Goal: Check status

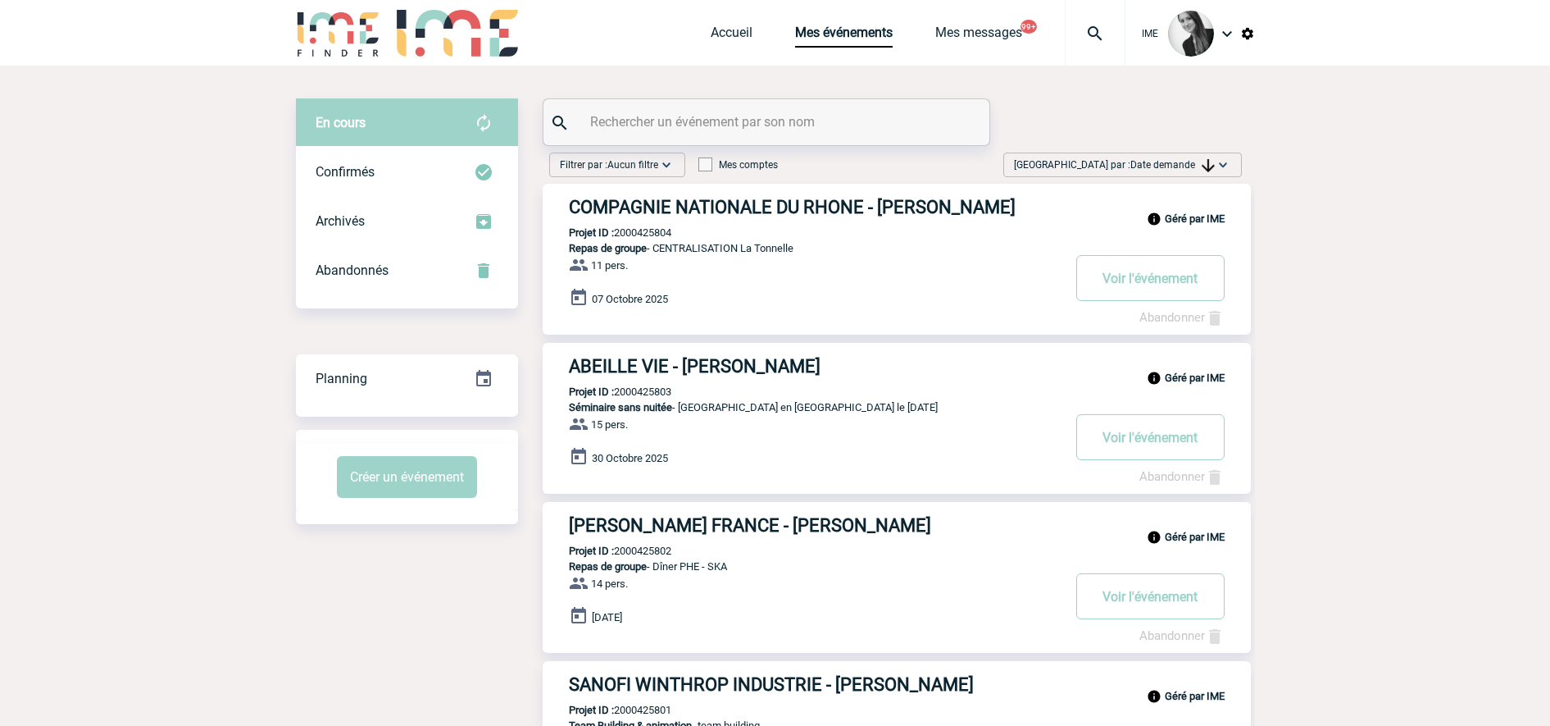
click at [1229, 161] on img at bounding box center [1223, 165] width 16 height 16
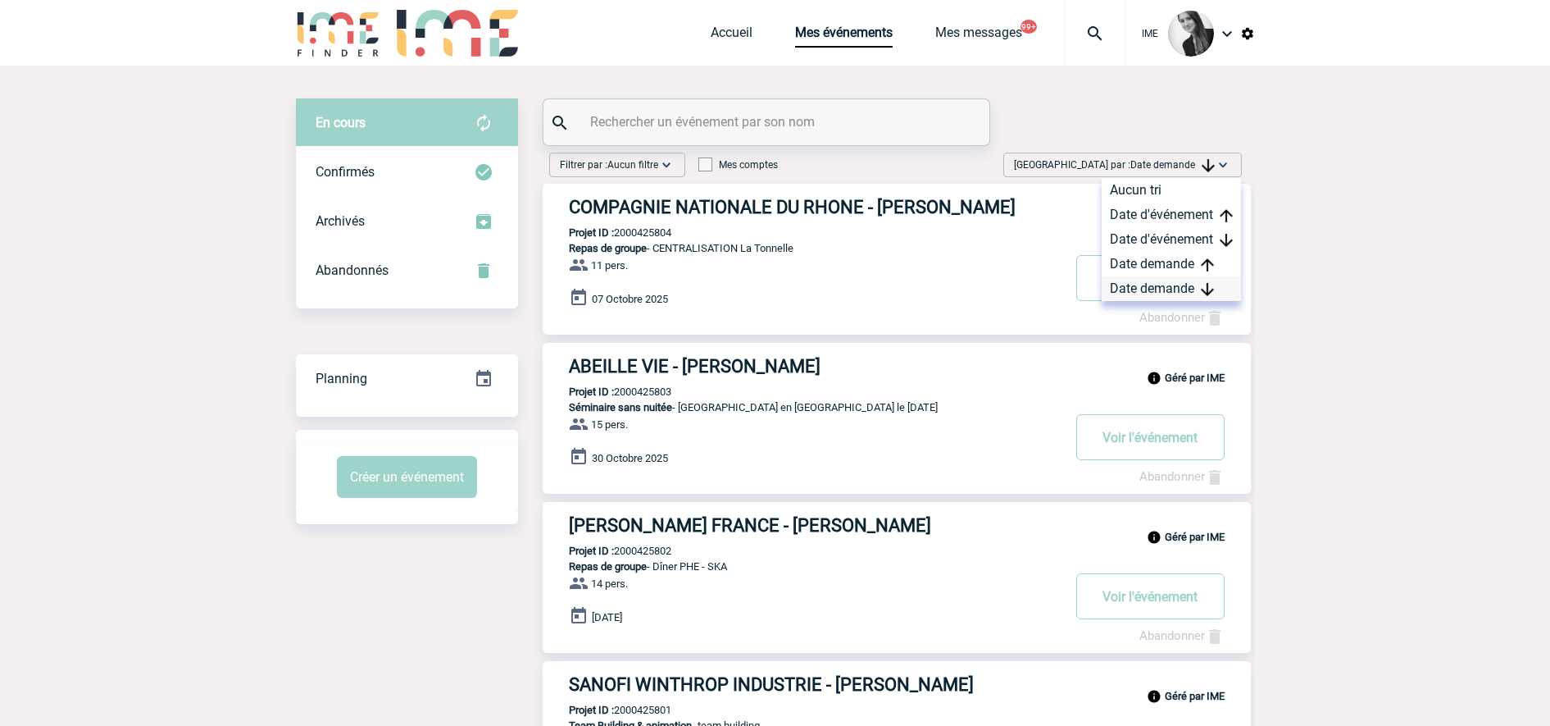
click at [1201, 289] on img at bounding box center [1207, 289] width 13 height 13
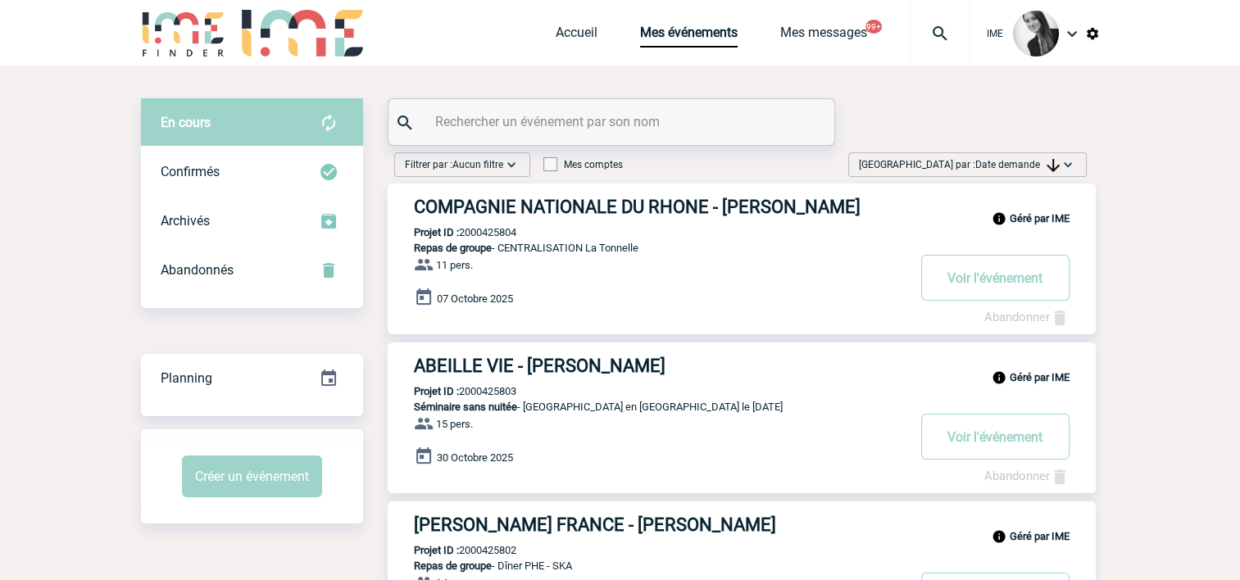
click at [1018, 163] on span "Date demande" at bounding box center [1018, 164] width 84 height 11
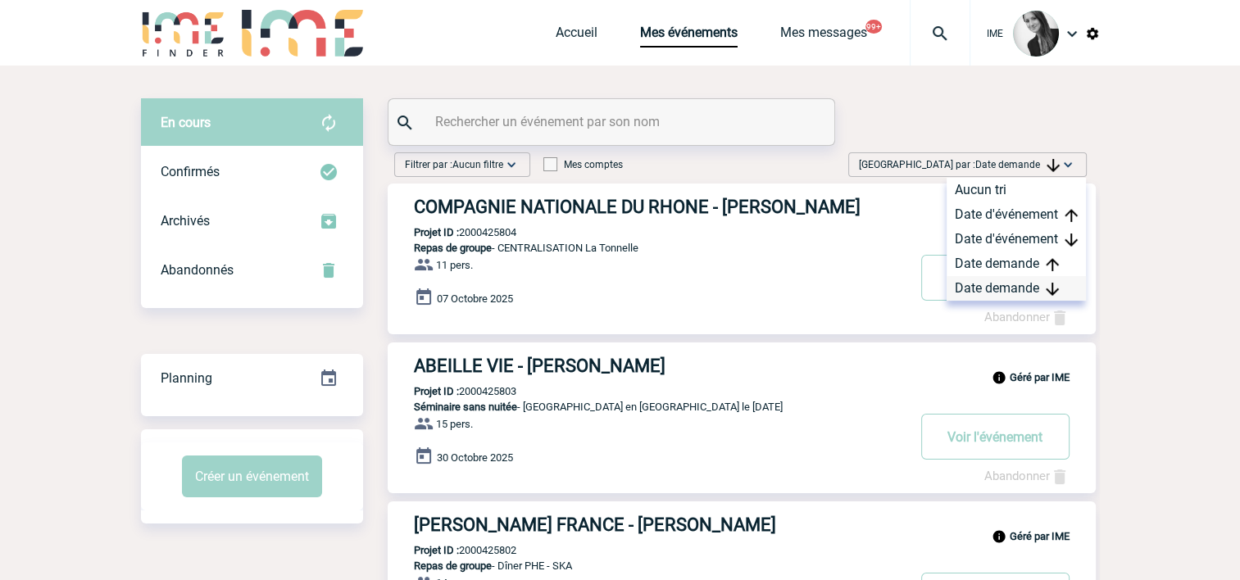
click at [1005, 287] on div "Date demande" at bounding box center [1016, 288] width 139 height 25
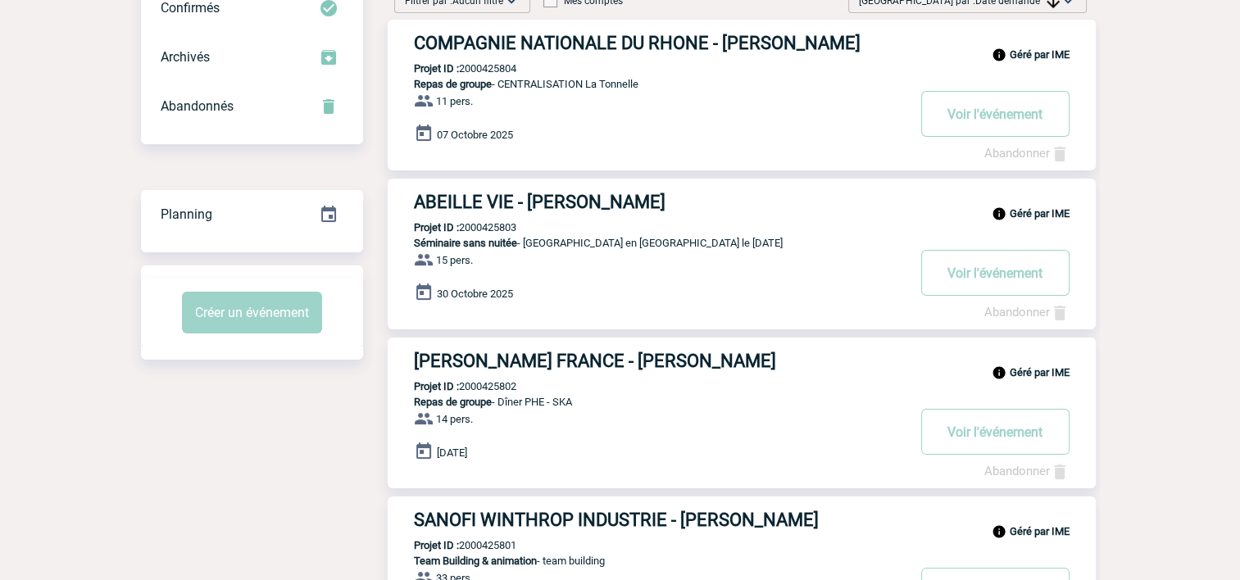
scroll to position [164, 0]
drag, startPoint x: 1010, startPoint y: 7, endPoint x: 1009, endPoint y: 18, distance: 11.5
click at [1010, 6] on span "Trier par : Date demande" at bounding box center [959, 1] width 201 height 16
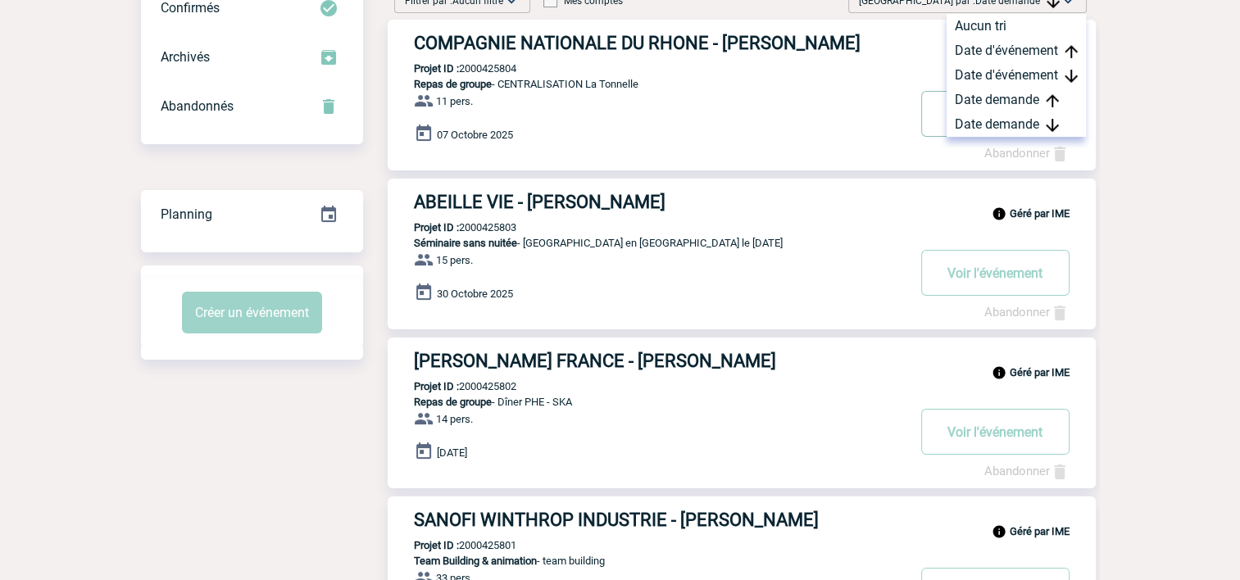
click at [1007, 124] on div "Date demande" at bounding box center [1016, 124] width 139 height 25
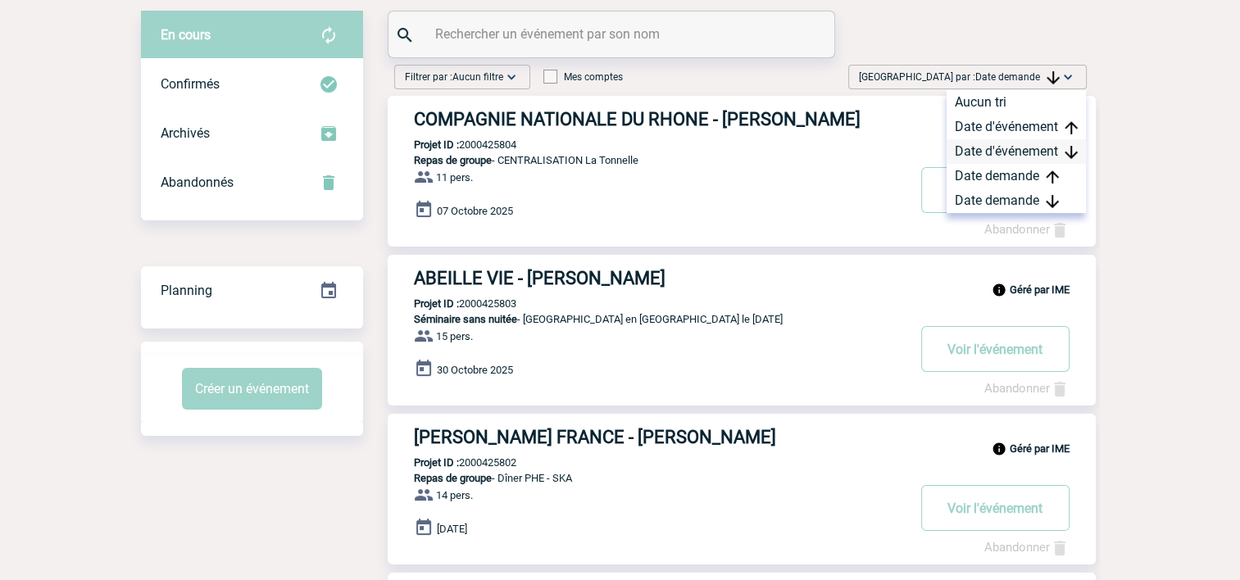
scroll to position [0, 0]
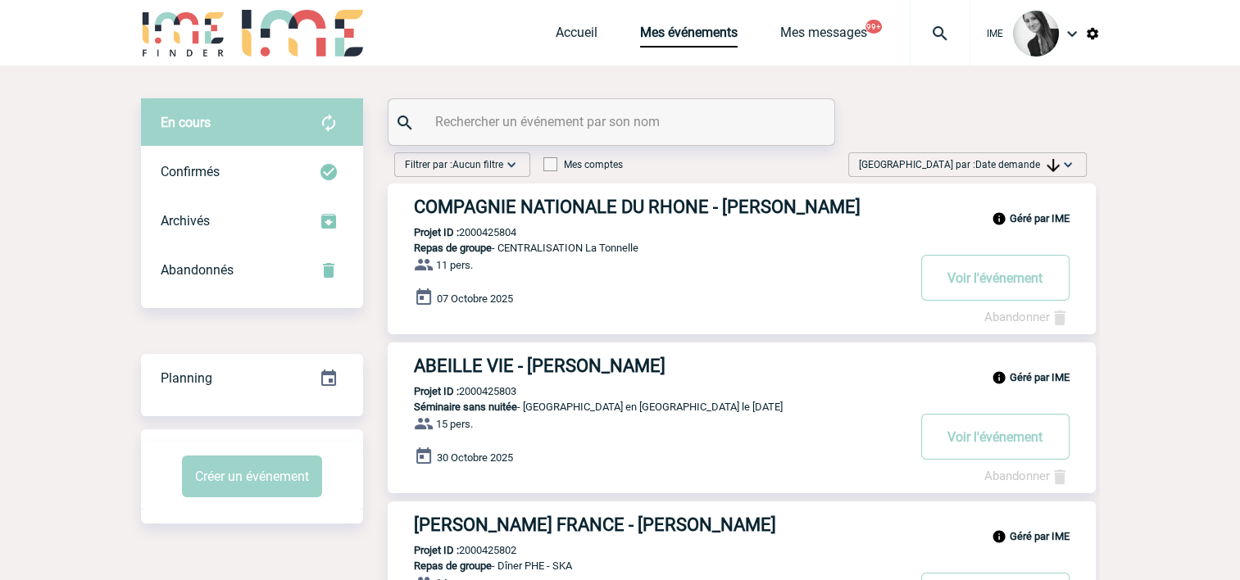
click at [1015, 155] on div "Trier par : Date demande Aucun tri Date d'événement Date d'événement Date deman…" at bounding box center [968, 164] width 239 height 25
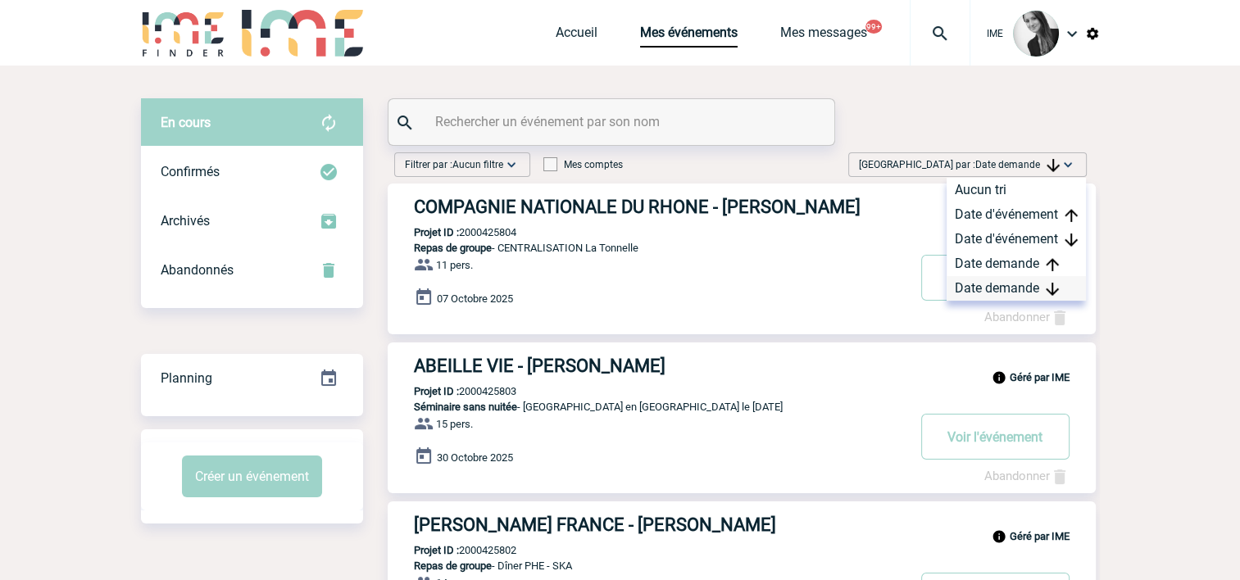
click at [972, 293] on div "Date demande" at bounding box center [1016, 288] width 139 height 25
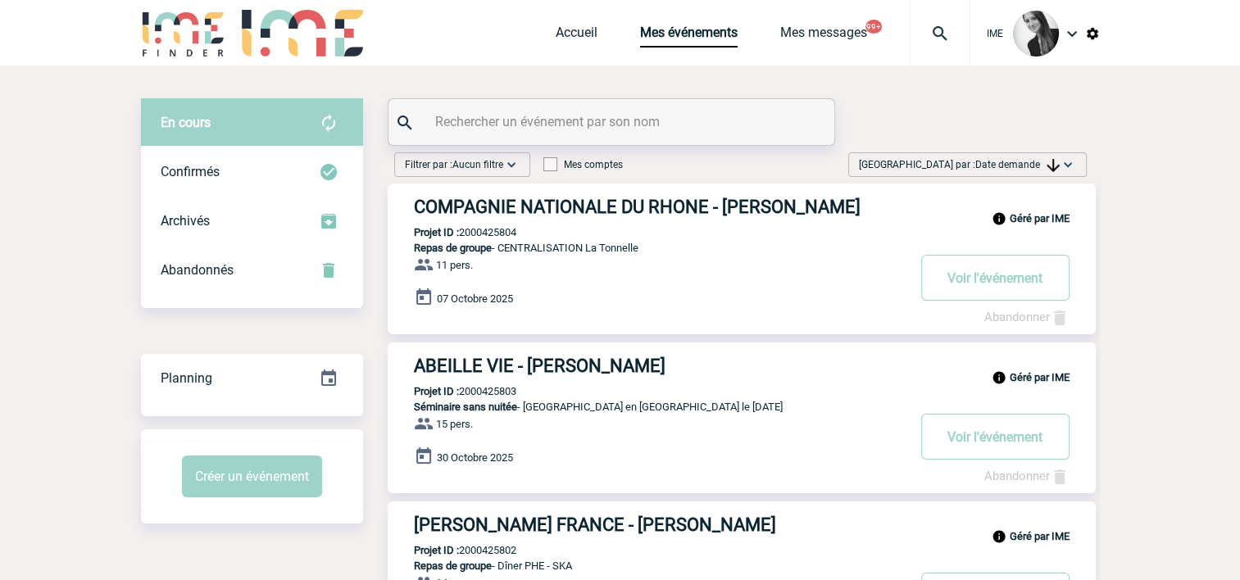
click at [1013, 161] on span "Date demande" at bounding box center [1018, 164] width 84 height 11
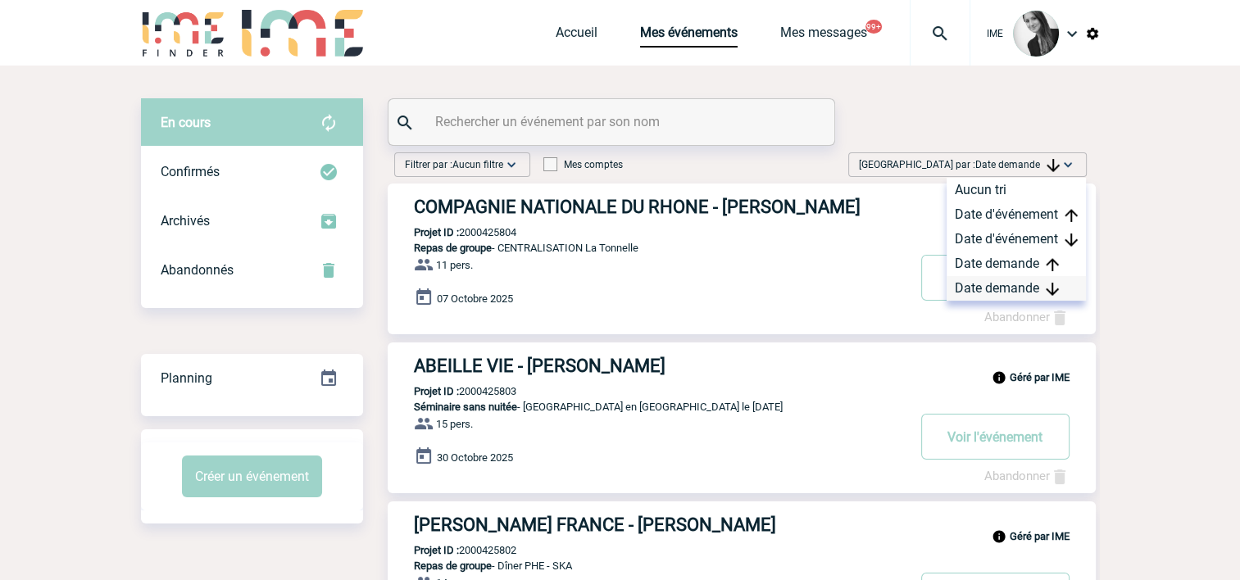
click at [1017, 280] on div "Date demande" at bounding box center [1016, 288] width 139 height 25
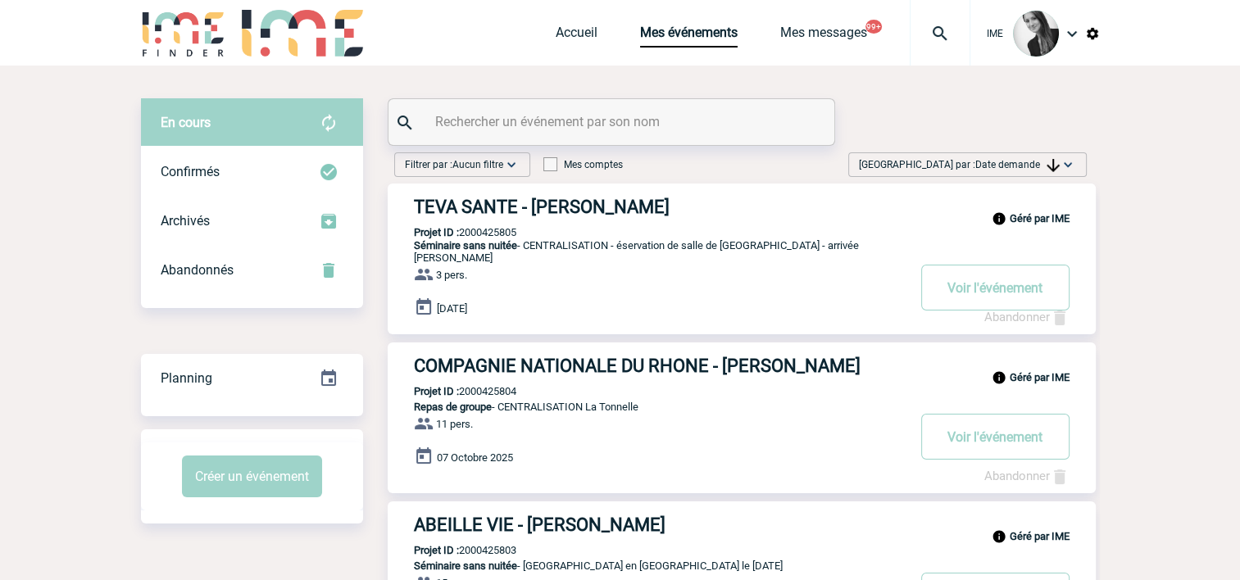
click at [556, 121] on input "text" at bounding box center [613, 122] width 365 height 24
paste input "2000423195"
type input "2000423195"
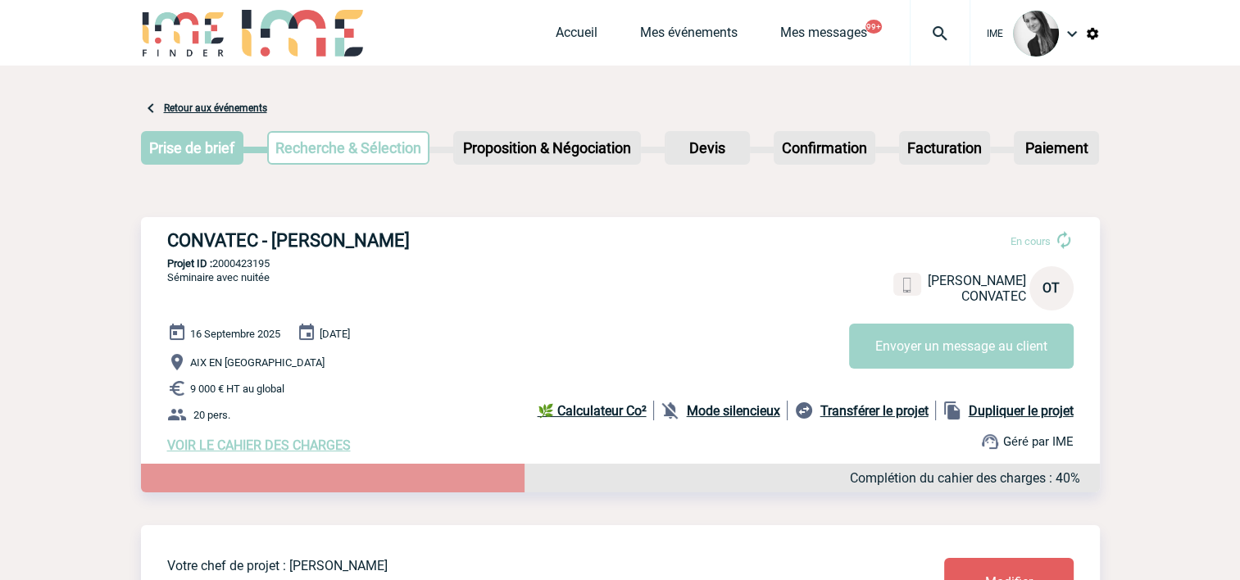
click at [711, 49] on div "Accueil Mes événements Mes messages 99+ Projet, client Projet, client" at bounding box center [763, 33] width 415 height 66
click at [712, 40] on link "Mes événements" at bounding box center [689, 36] width 98 height 23
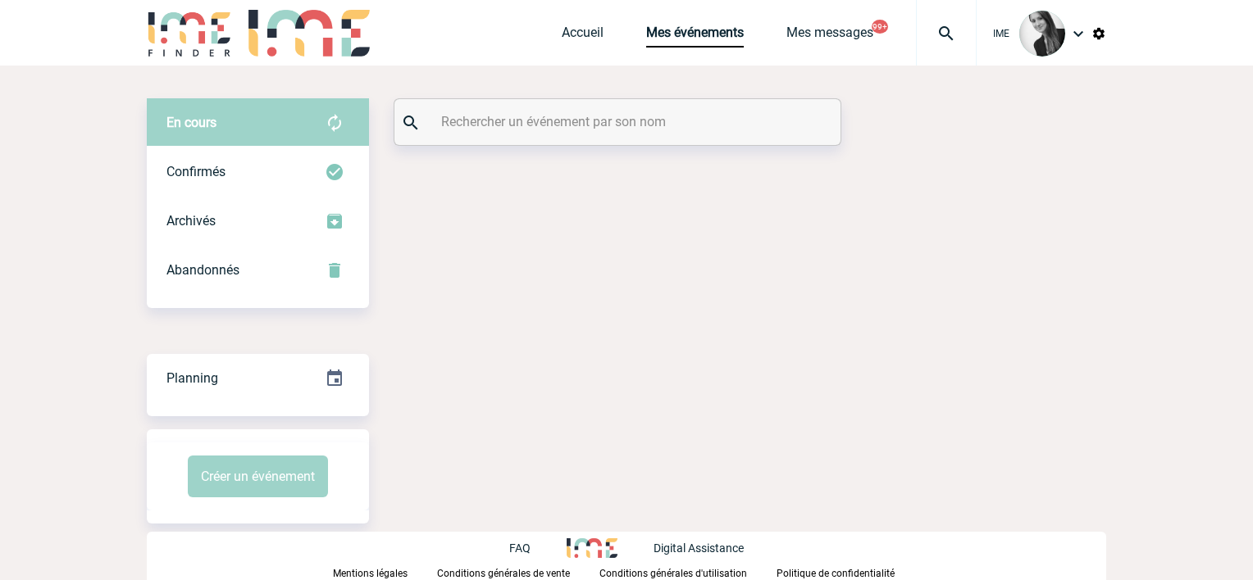
click at [571, 154] on div "En cours En cours Confirmés Archivés Abandonnés En cours Confirmés Archivés Aba…" at bounding box center [626, 311] width 959 height 491
click at [589, 122] on input "text" at bounding box center [619, 122] width 365 height 24
paste input "2000423195"
click at [588, 125] on input "2000423195" at bounding box center [619, 122] width 365 height 24
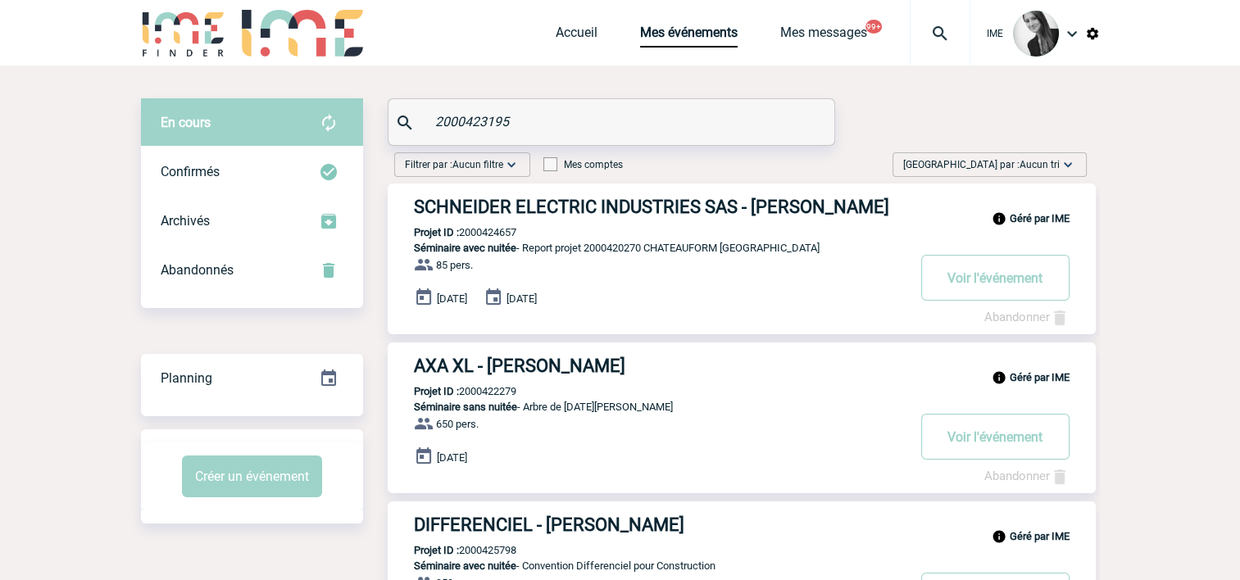
type input "2000423195"
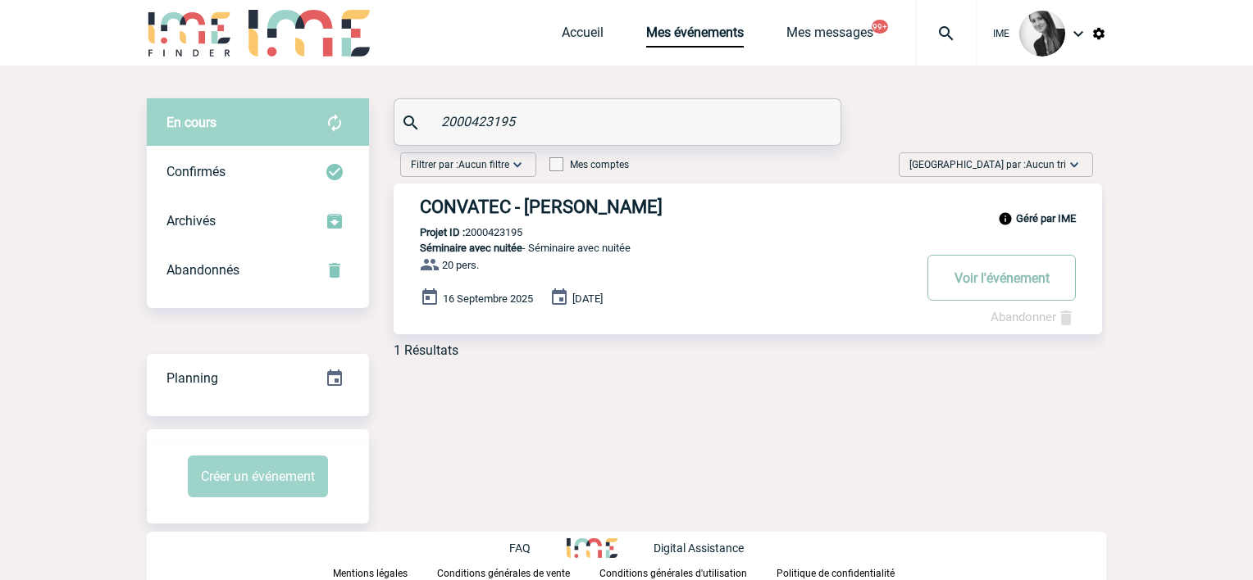
click at [982, 275] on button "Voir l'événement" at bounding box center [1001, 278] width 148 height 46
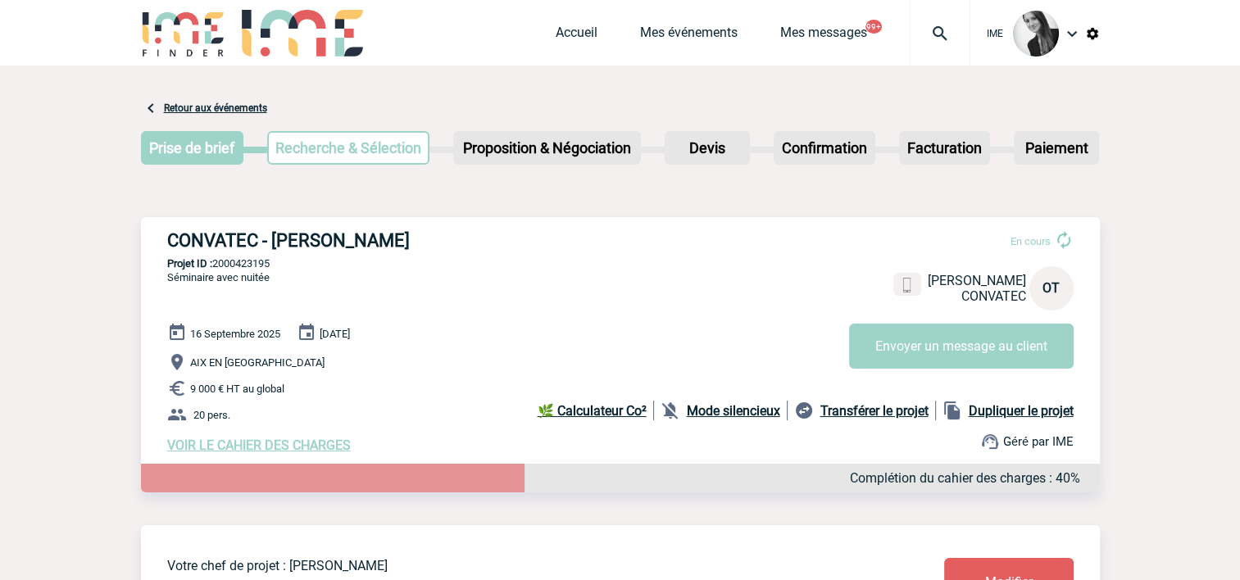
click at [250, 262] on p "Projet ID : 2000423195" at bounding box center [620, 263] width 959 height 12
copy p "2000423195"
click at [568, 34] on link "Accueil" at bounding box center [577, 36] width 42 height 23
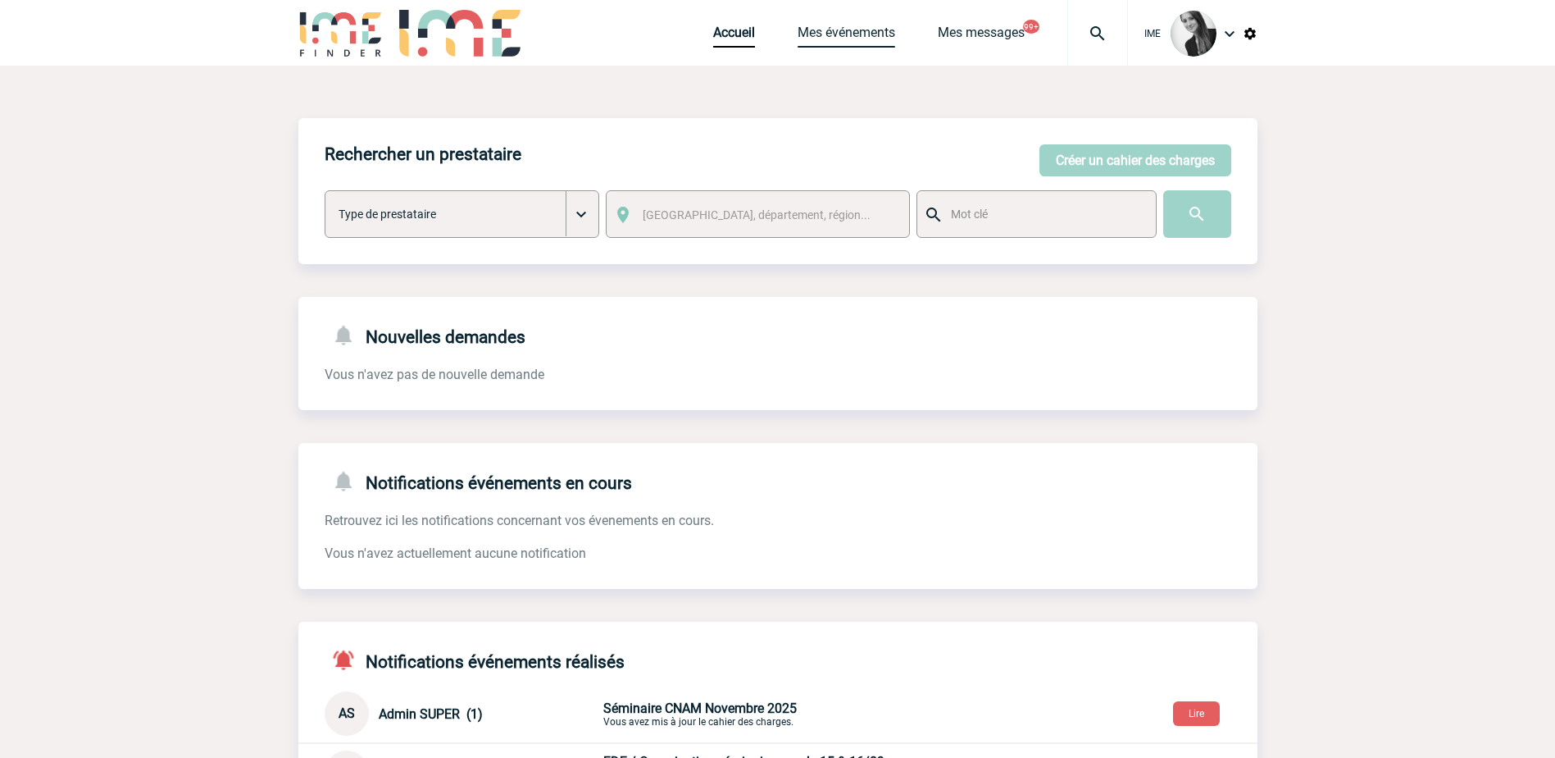
click at [477, 41] on link "Mes événements" at bounding box center [847, 36] width 98 height 23
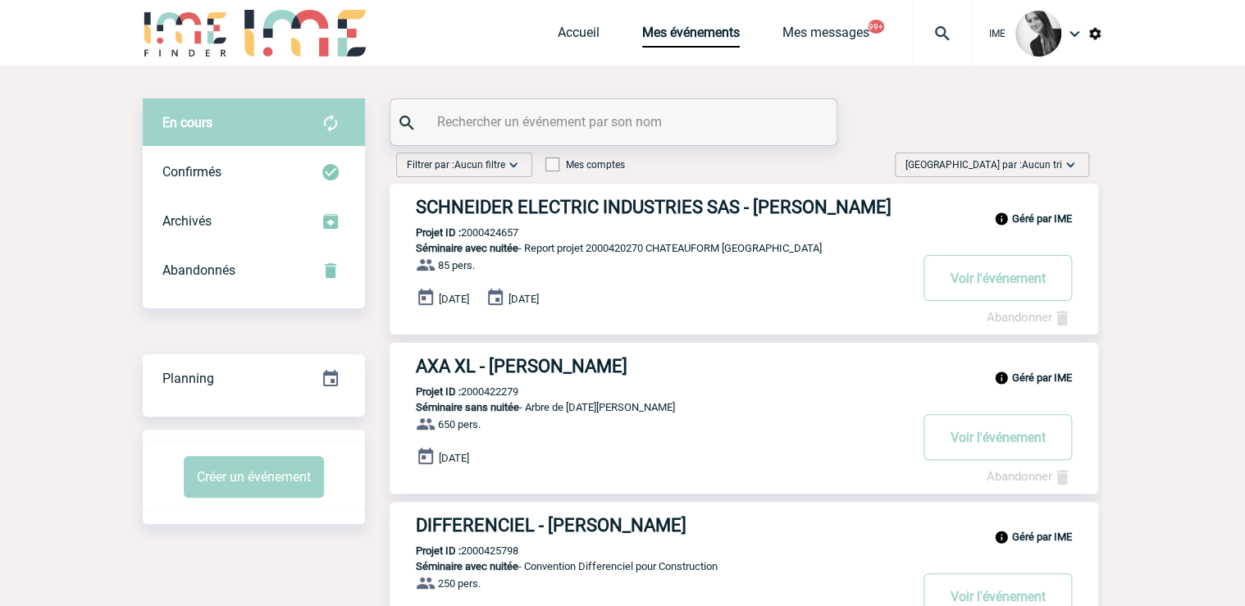
click at [1009, 169] on span "Trier par : Aucun tri" at bounding box center [983, 165] width 157 height 16
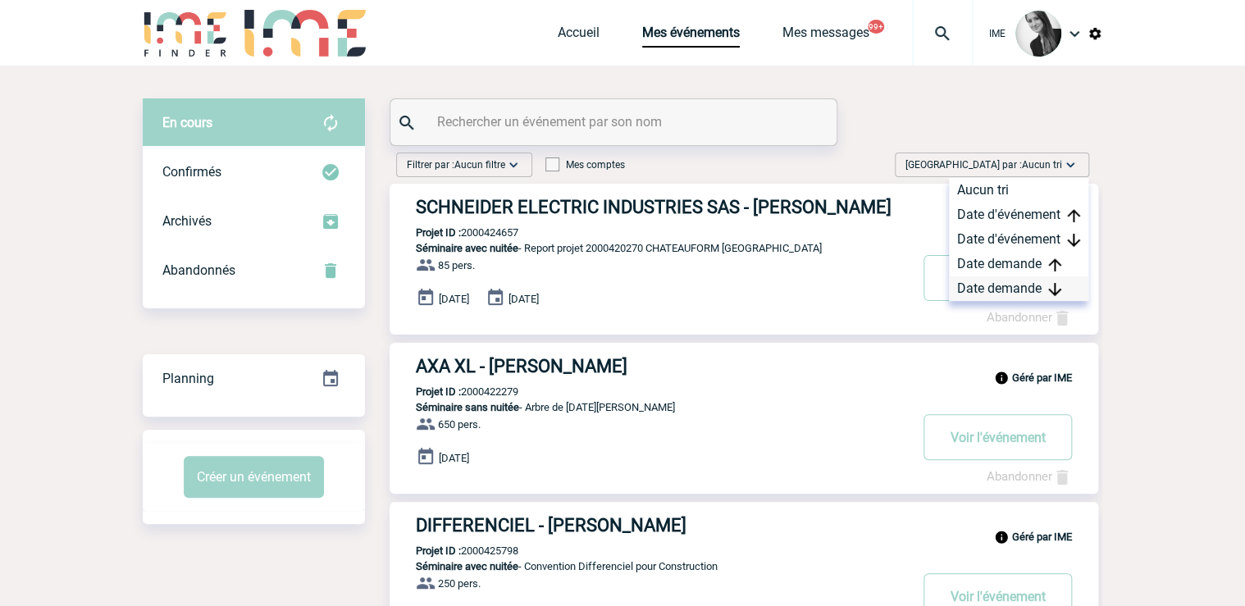
click at [990, 292] on div "Date demande" at bounding box center [1018, 288] width 139 height 25
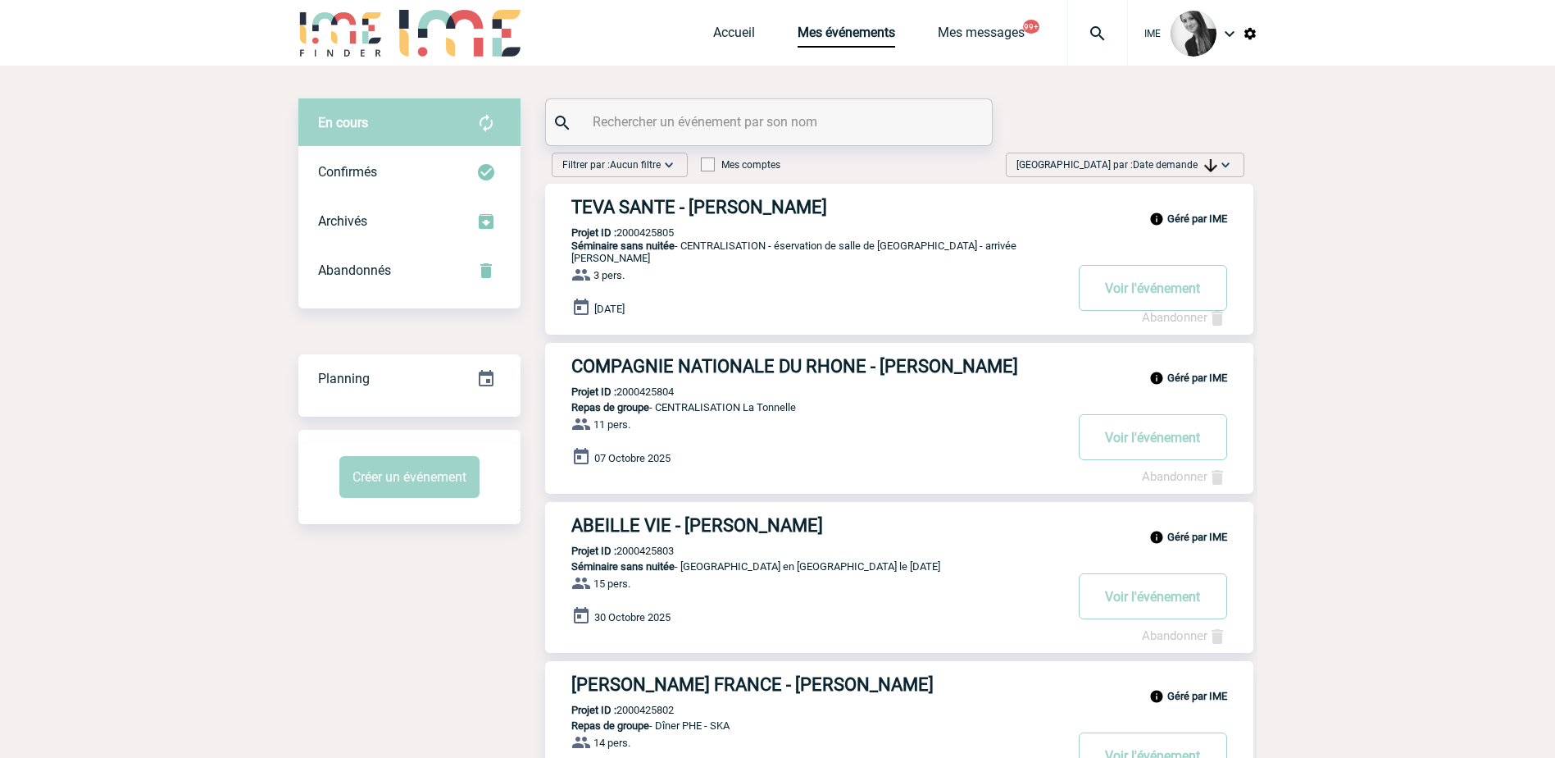
drag, startPoint x: 1158, startPoint y: 160, endPoint x: 1166, endPoint y: 171, distance: 13.0
click at [1162, 164] on span "Date demande" at bounding box center [1175, 164] width 84 height 11
drag, startPoint x: 1190, startPoint y: 285, endPoint x: 873, endPoint y: 387, distance: 333.2
click at [1188, 286] on div "Date demande" at bounding box center [1173, 288] width 139 height 25
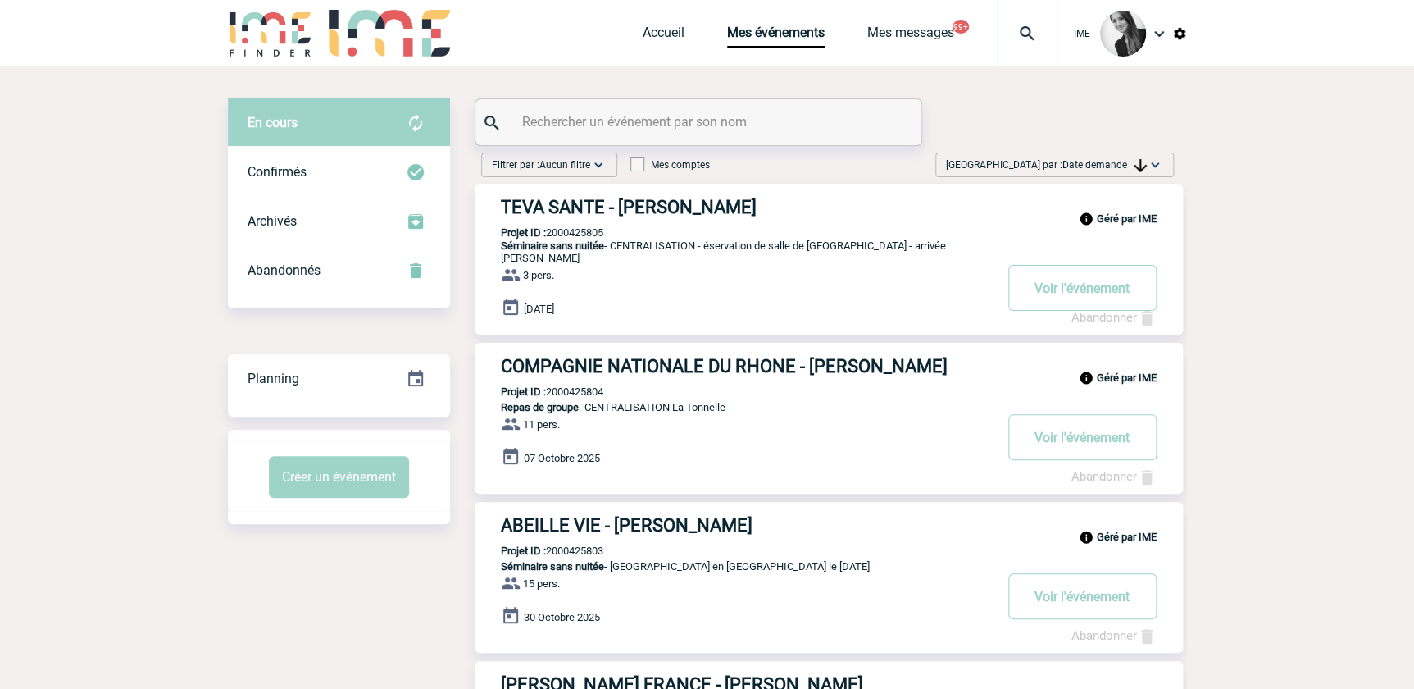
drag, startPoint x: 1113, startPoint y: 159, endPoint x: 1099, endPoint y: 250, distance: 92.1
click at [1113, 163] on span "Date demande" at bounding box center [1105, 164] width 84 height 11
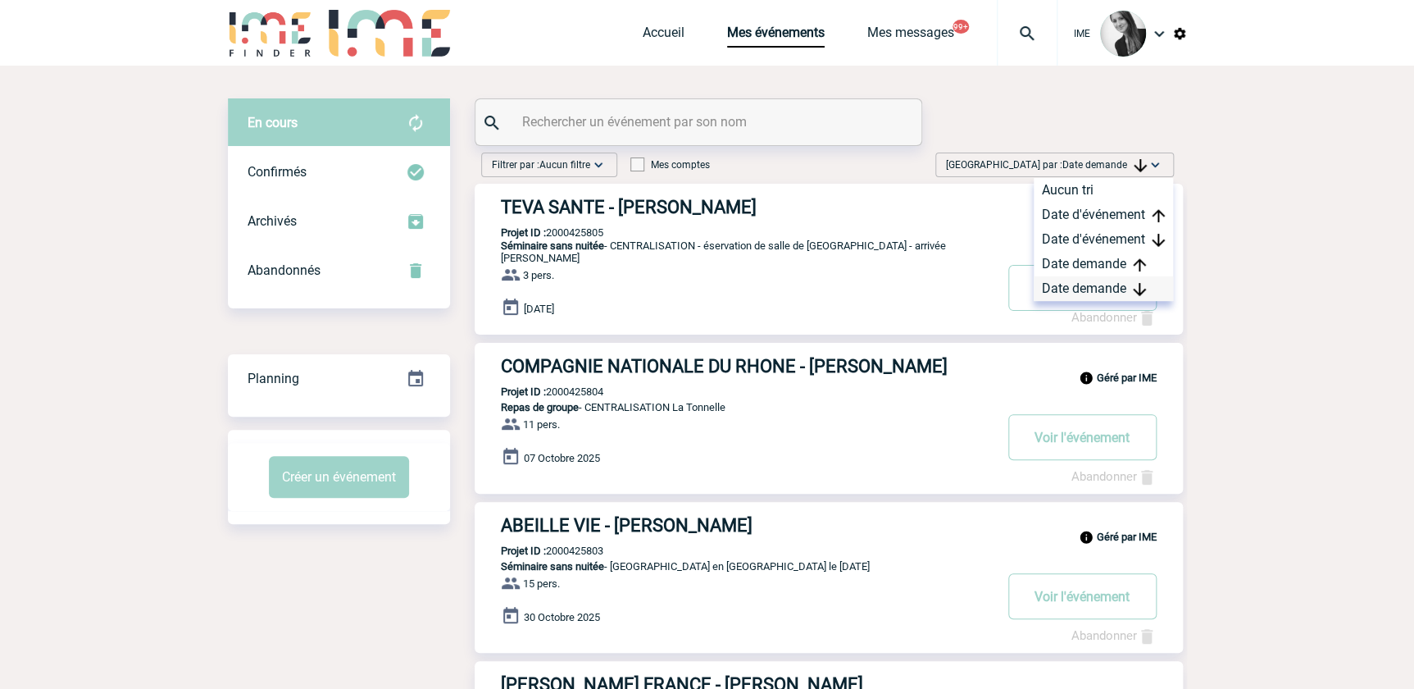
click at [1076, 289] on div "Date demande" at bounding box center [1103, 288] width 139 height 25
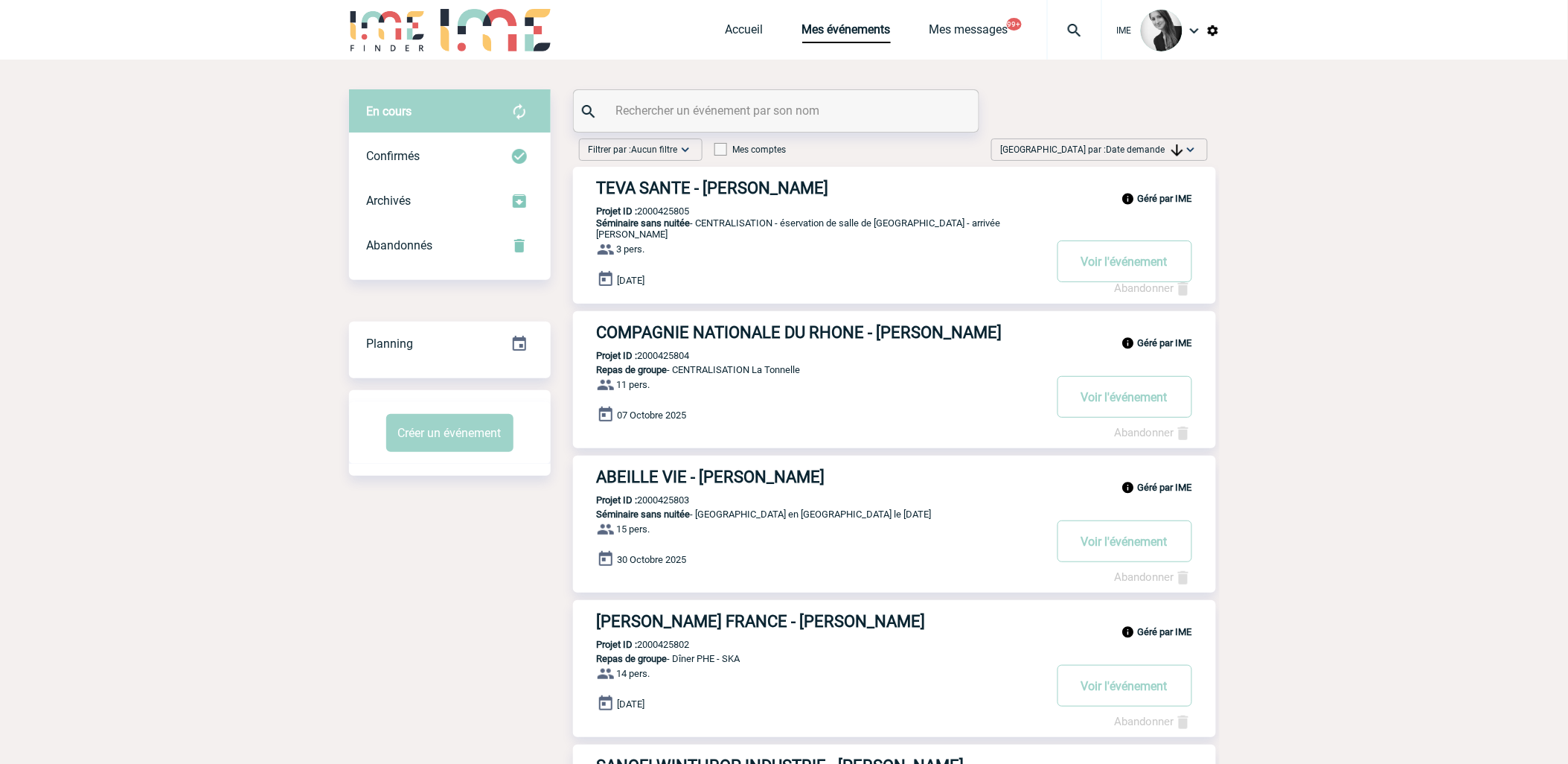
click at [1143, 147] on span "Date demande" at bounding box center [1145, 149] width 76 height 10
click at [1166, 258] on div "Date demande" at bounding box center [1143, 262] width 126 height 23
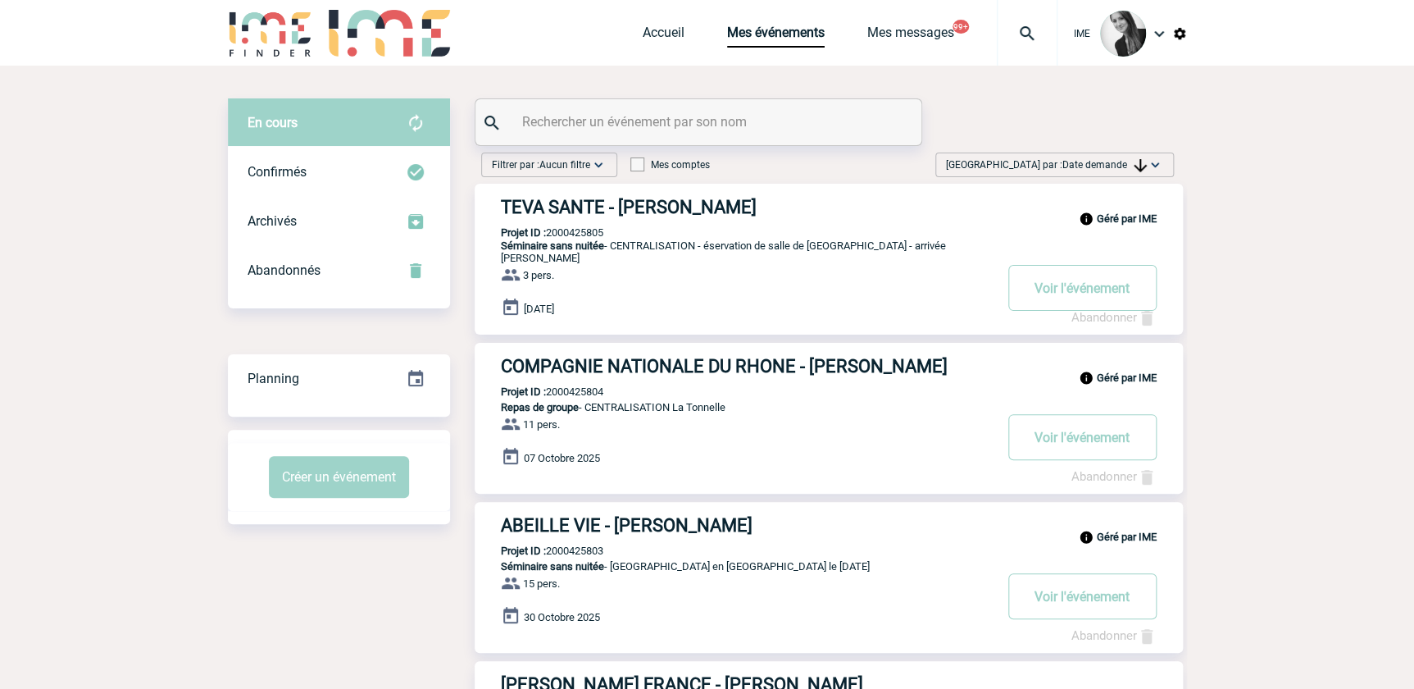
click at [1149, 162] on img at bounding box center [1155, 165] width 16 height 16
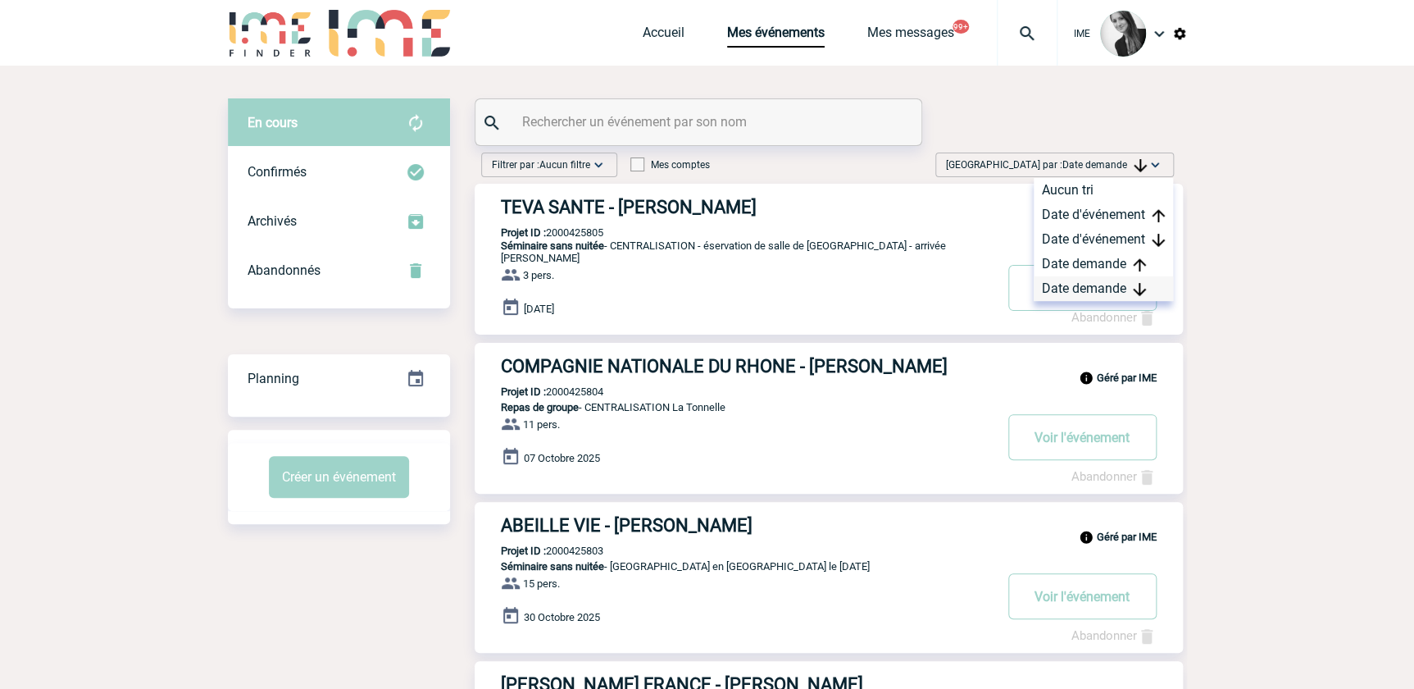
click at [1099, 298] on div "Date demande" at bounding box center [1103, 288] width 139 height 25
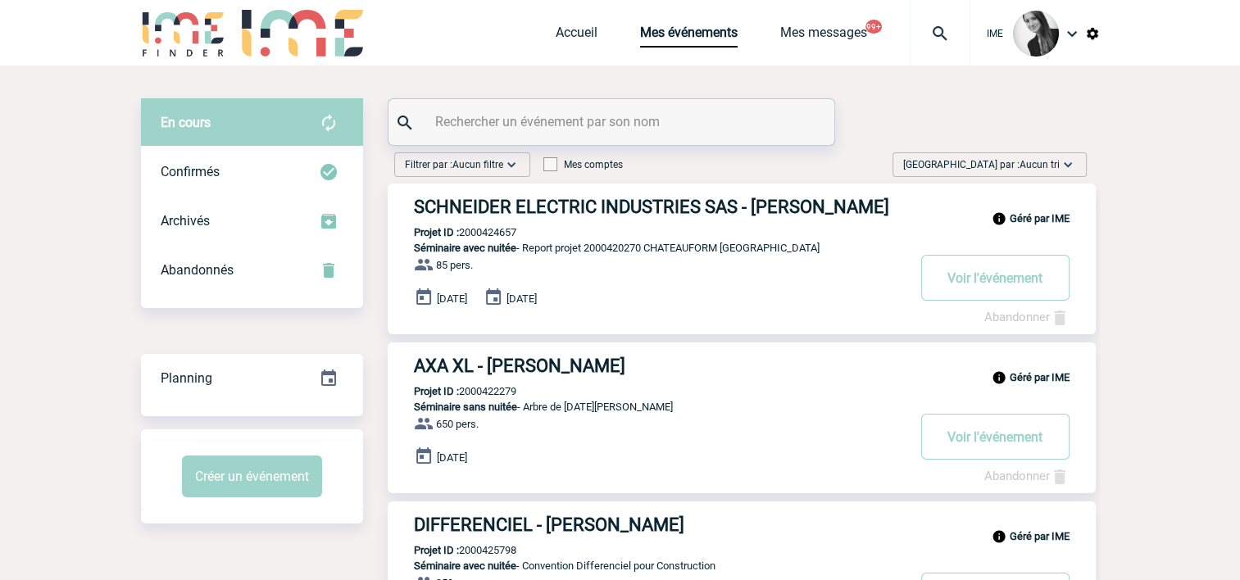
click at [1045, 152] on div "[GEOGRAPHIC_DATA] par : Aucun tri Aucun tri Date d'événement Date d'événement D…" at bounding box center [990, 164] width 194 height 25
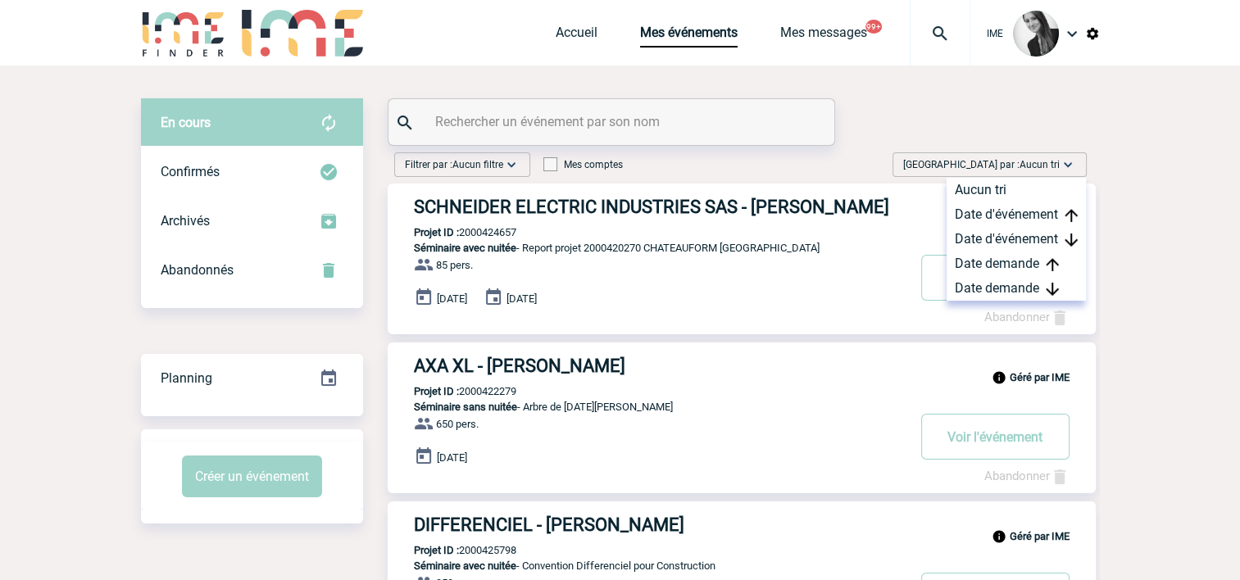
drag, startPoint x: 1025, startPoint y: 294, endPoint x: 1108, endPoint y: 325, distance: 89.2
click at [1026, 295] on div "Date demande" at bounding box center [1016, 288] width 139 height 25
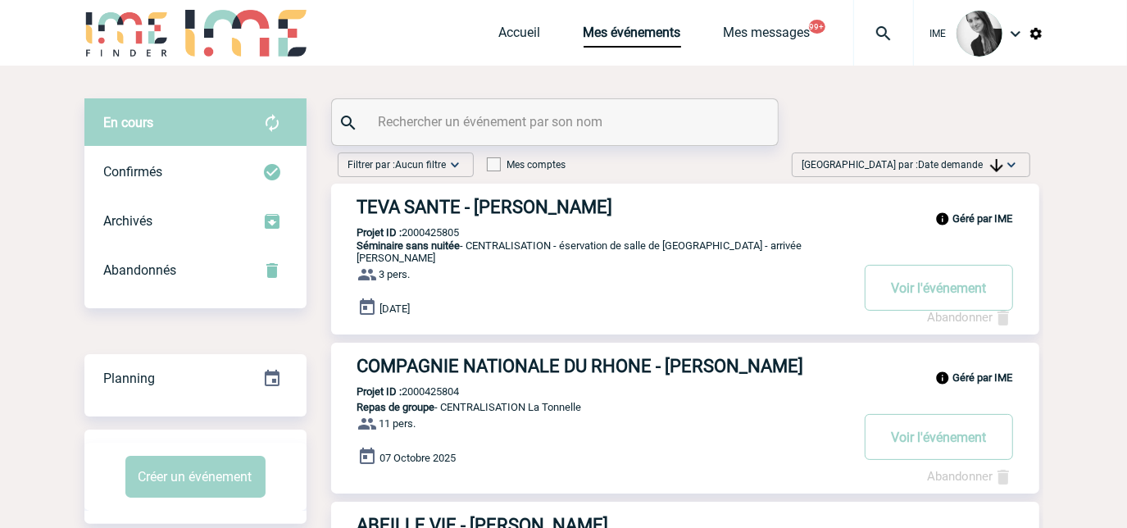
drag, startPoint x: 935, startPoint y: 159, endPoint x: 949, endPoint y: 200, distance: 43.0
click at [938, 159] on span "Date demande" at bounding box center [961, 164] width 84 height 11
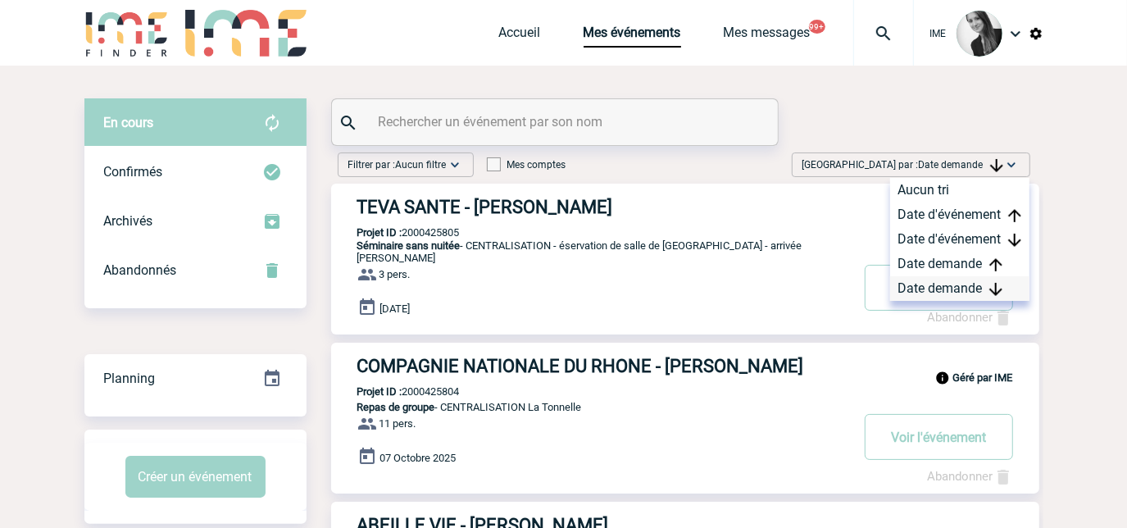
click at [944, 298] on div "Date demande" at bounding box center [959, 288] width 139 height 25
